Goal: Check status

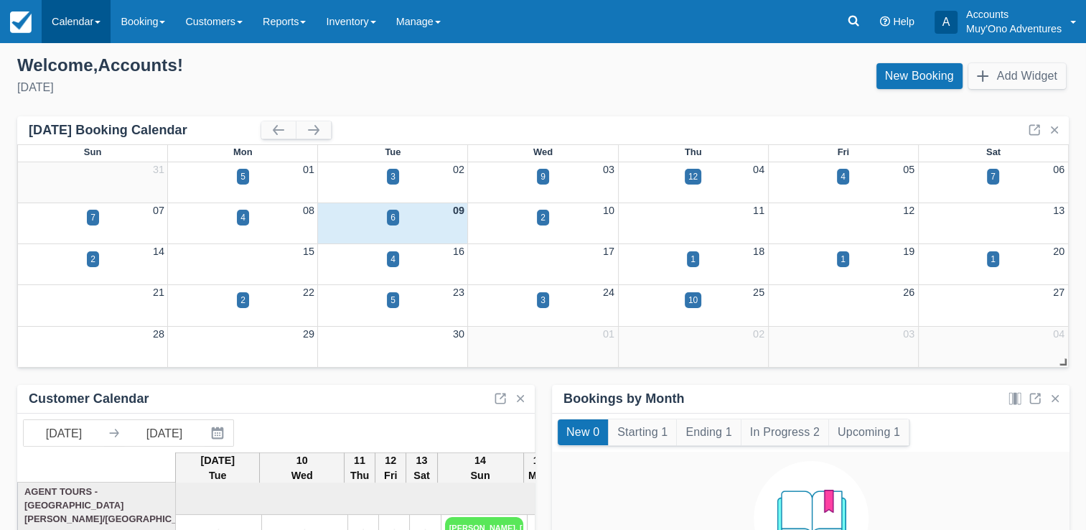
click at [69, 24] on link "Calendar" at bounding box center [76, 21] width 69 height 43
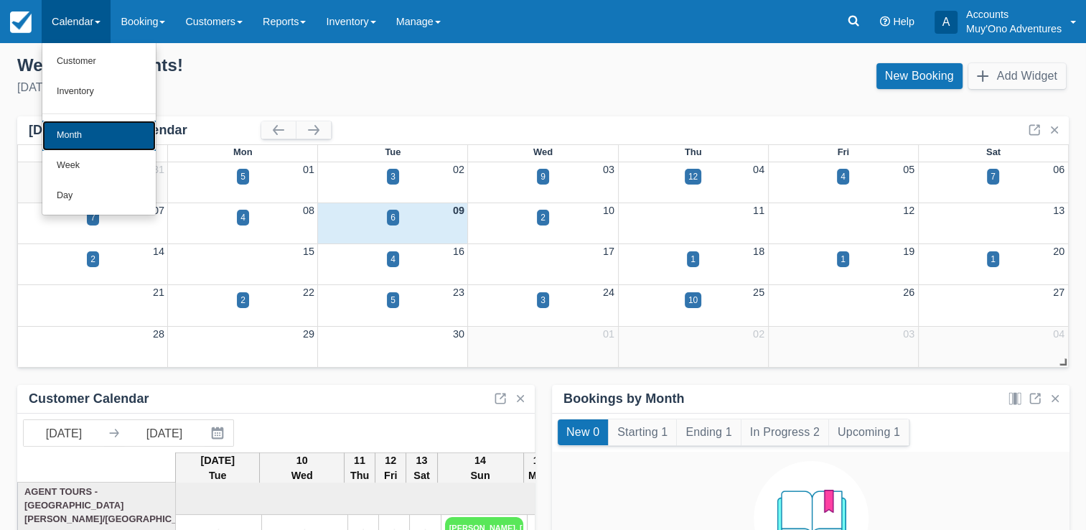
click at [97, 136] on link "Month" at bounding box center [98, 136] width 113 height 30
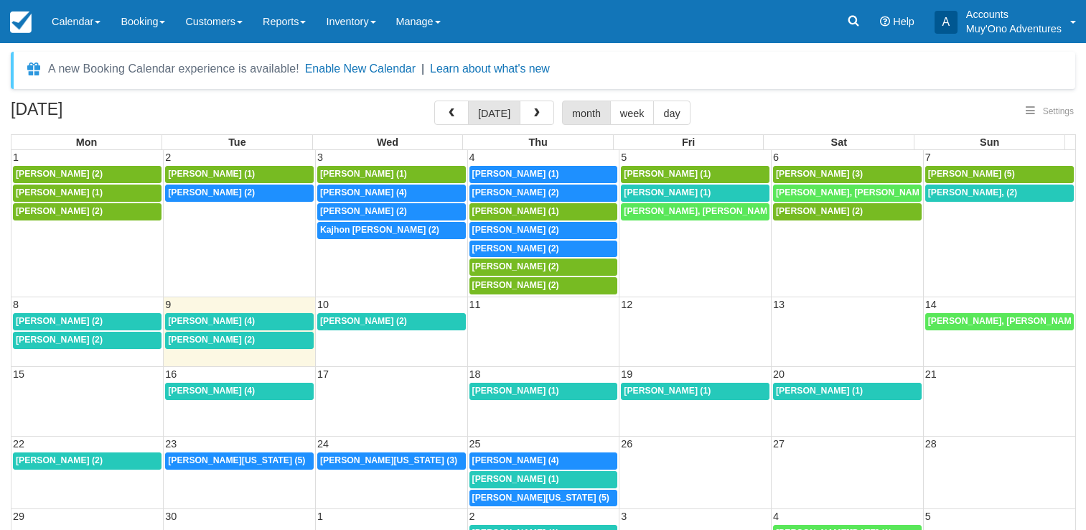
select select
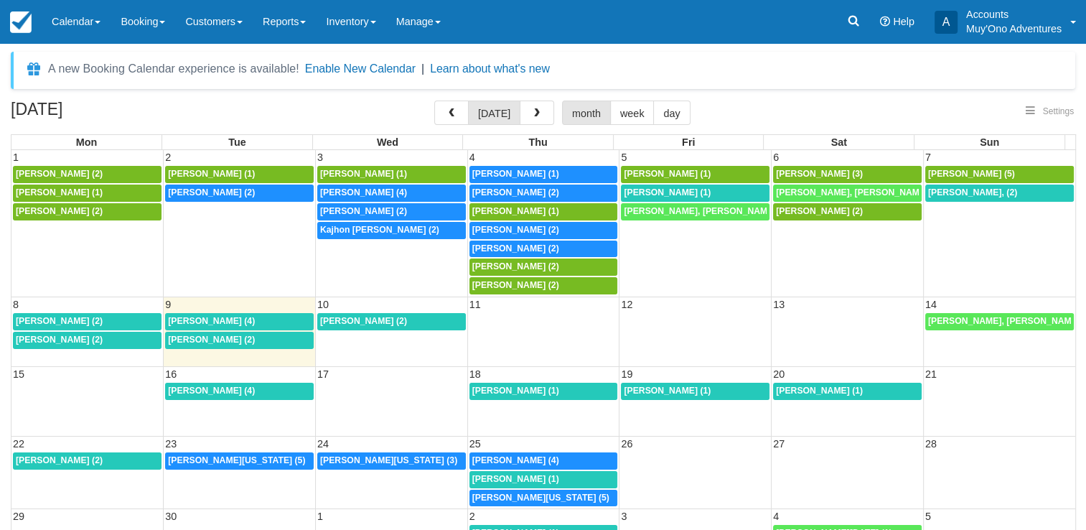
select select
click at [195, 324] on div "[PERSON_NAME] (4)" at bounding box center [239, 321] width 143 height 11
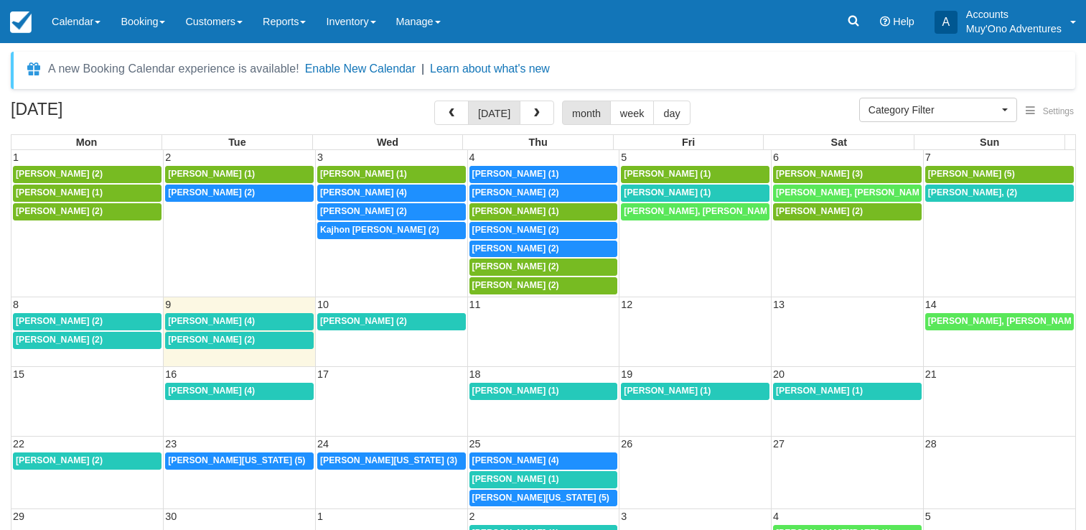
select select
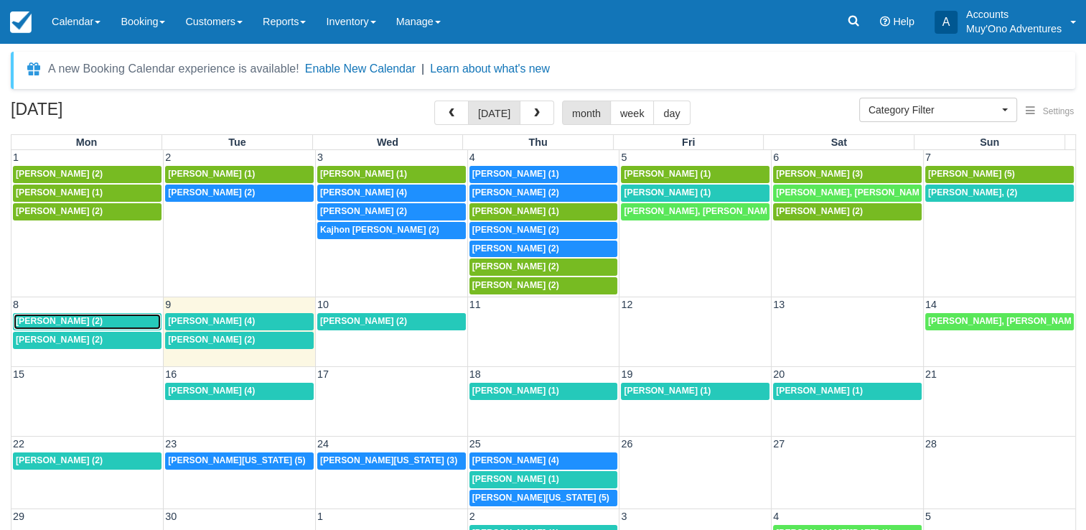
click at [60, 320] on span "Matthew Strom (2)" at bounding box center [59, 321] width 87 height 10
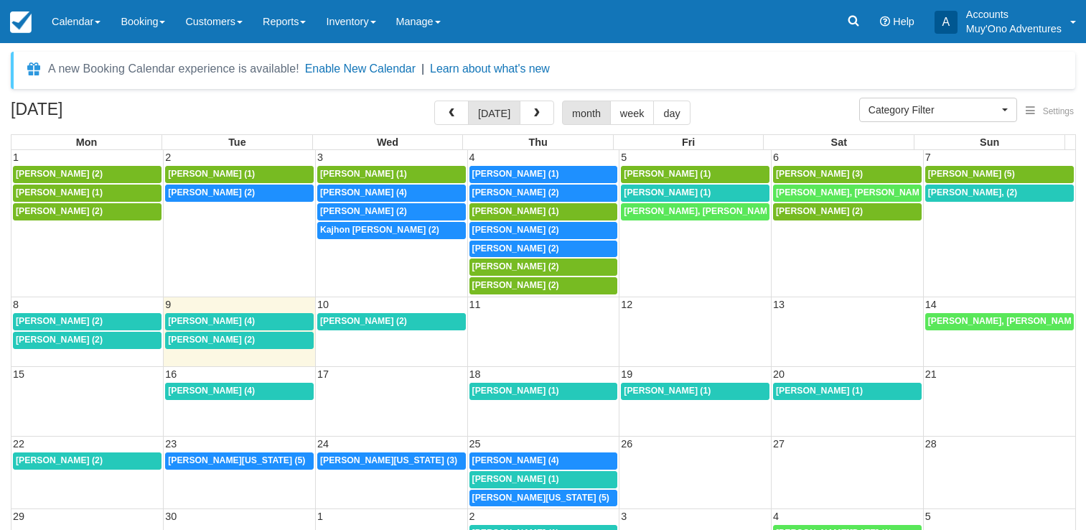
select select
click at [105, 340] on div "8a [PERSON_NAME] (2)" at bounding box center [87, 339] width 143 height 11
